Goal: Task Accomplishment & Management: Manage account settings

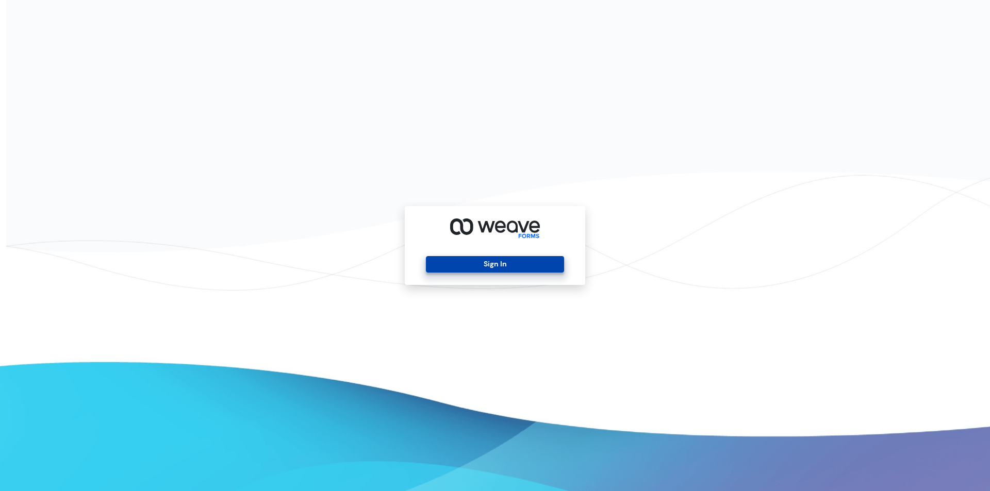
click at [532, 260] on button "Sign In" at bounding box center [495, 264] width 138 height 16
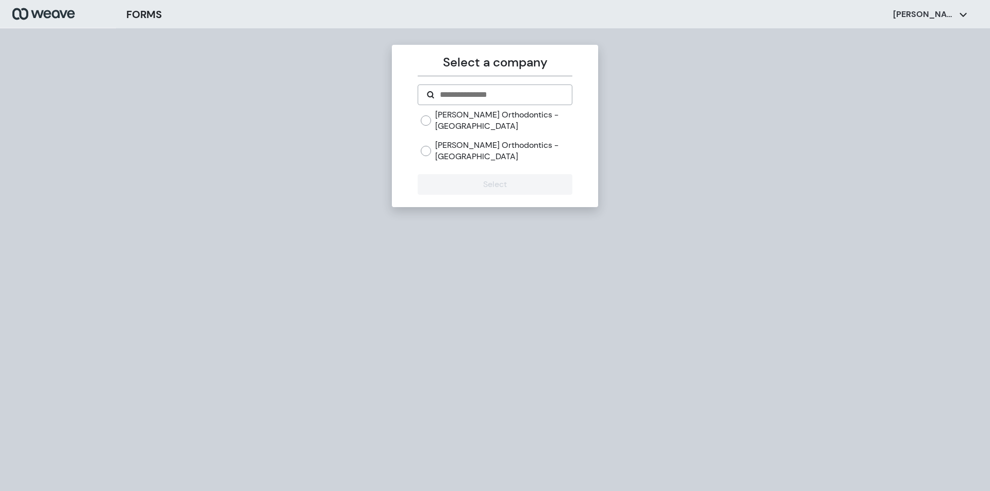
click at [440, 128] on label "Anderson Orthodontics - Richmond" at bounding box center [503, 120] width 137 height 22
click at [463, 179] on button "Select" at bounding box center [495, 184] width 154 height 21
